Goal: Transaction & Acquisition: Purchase product/service

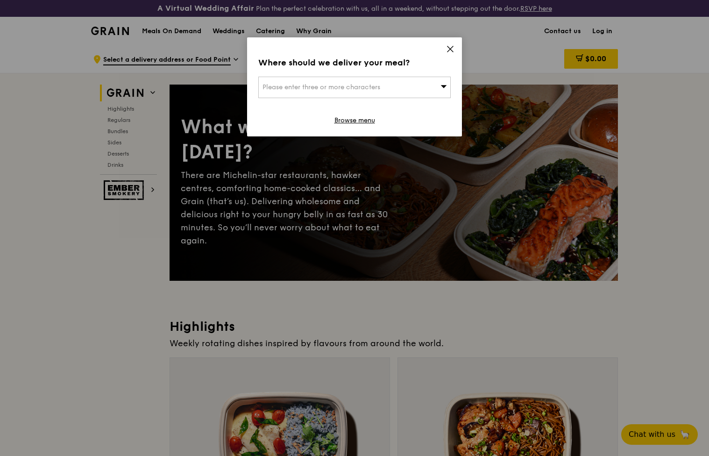
click at [448, 45] on icon at bounding box center [450, 49] width 8 height 8
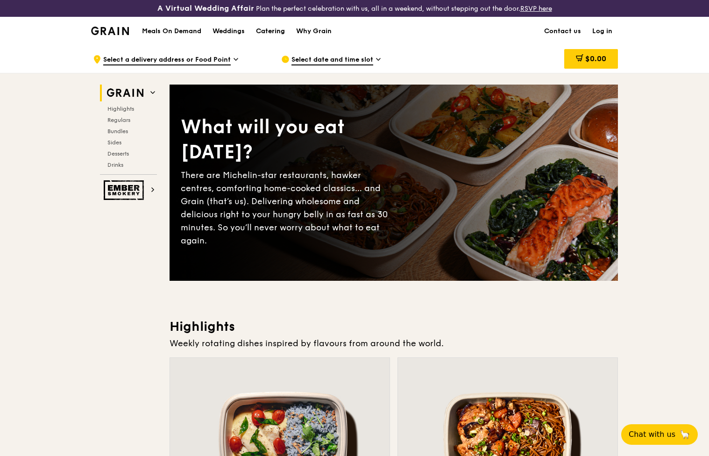
click at [271, 28] on div "Catering" at bounding box center [270, 31] width 29 height 28
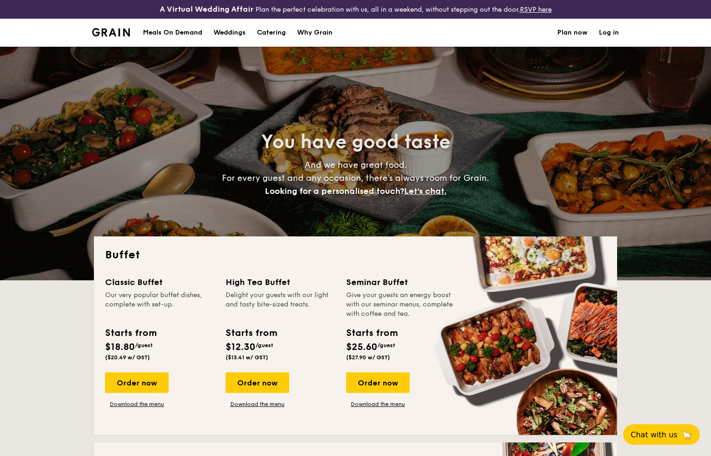
select select
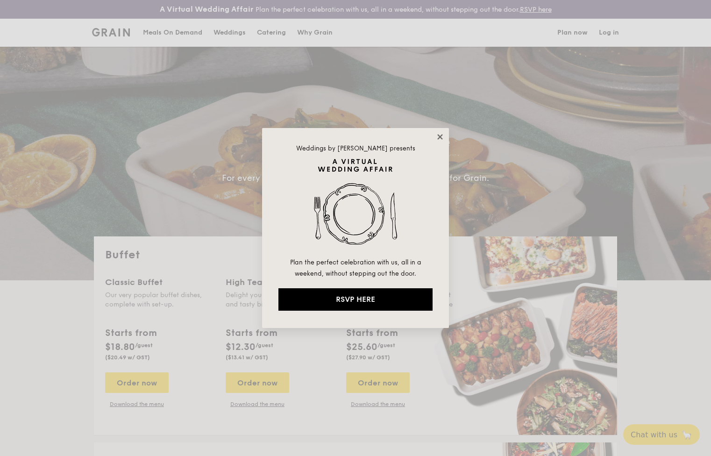
click at [440, 137] on icon at bounding box center [439, 136] width 5 height 5
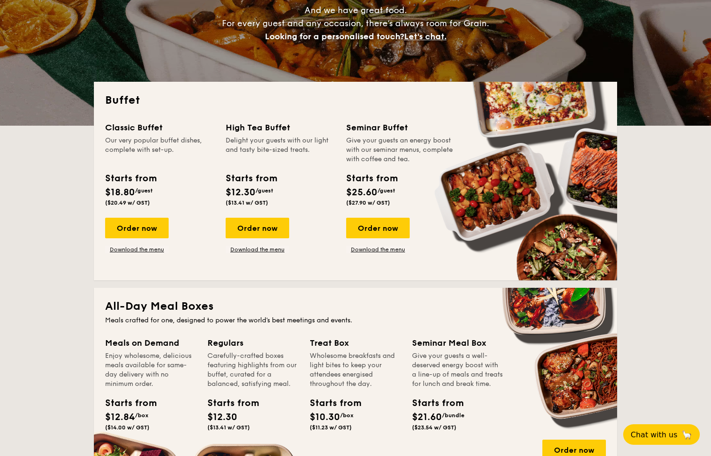
scroll to position [152, 0]
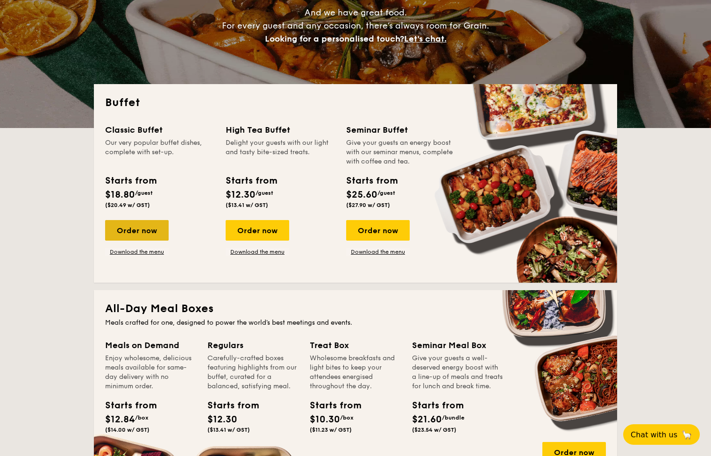
click at [135, 226] on div "Order now" at bounding box center [137, 230] width 64 height 21
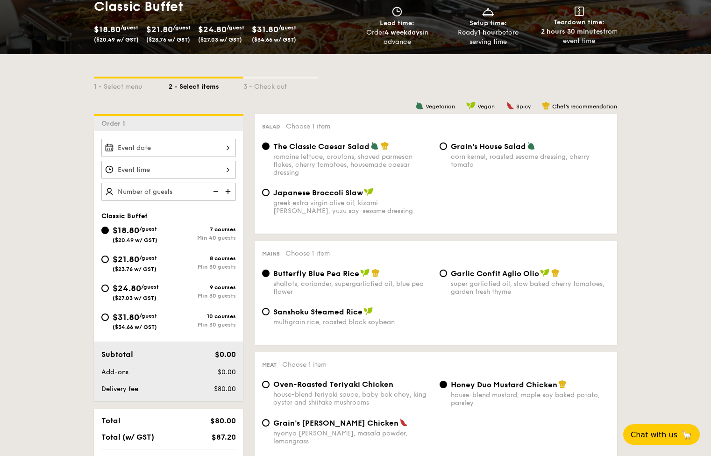
scroll to position [172, 0]
